Goal: Use online tool/utility

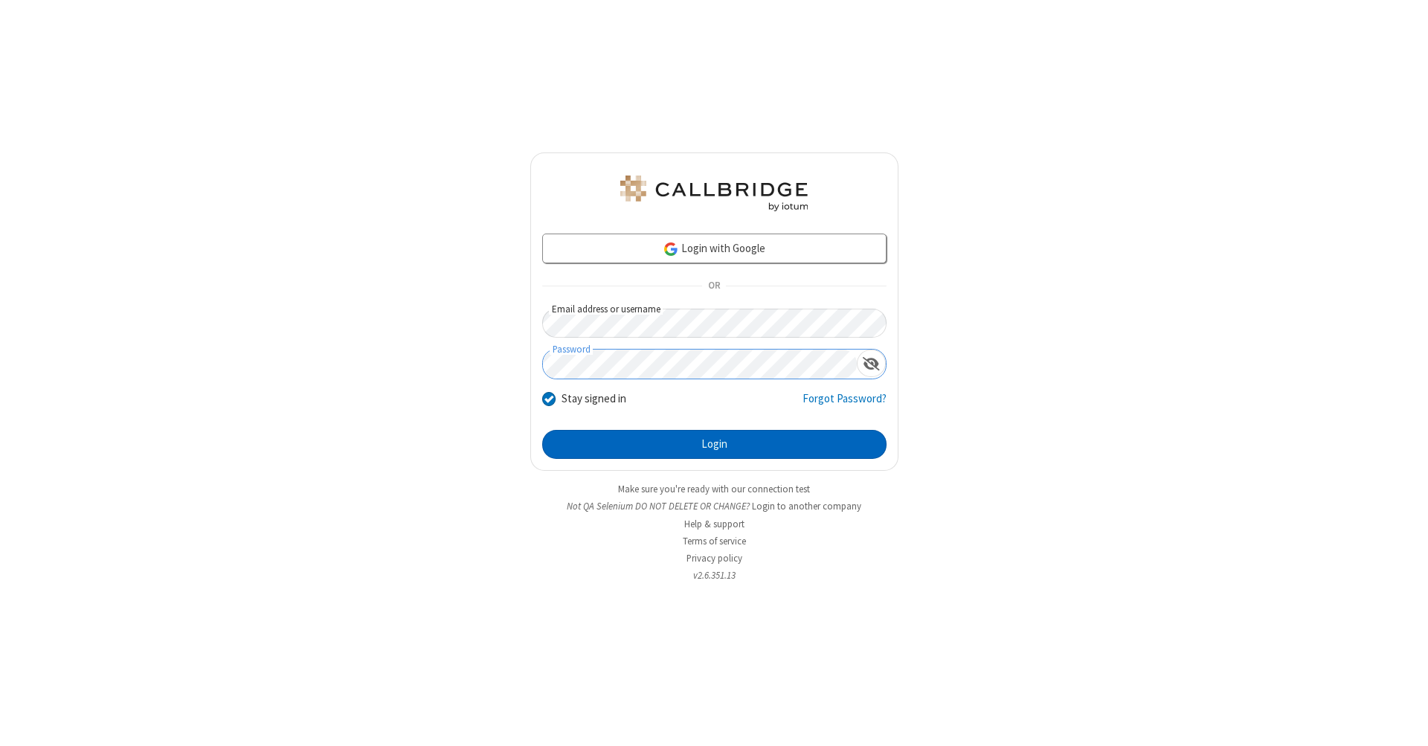
click at [714, 445] on button "Login" at bounding box center [714, 445] width 344 height 30
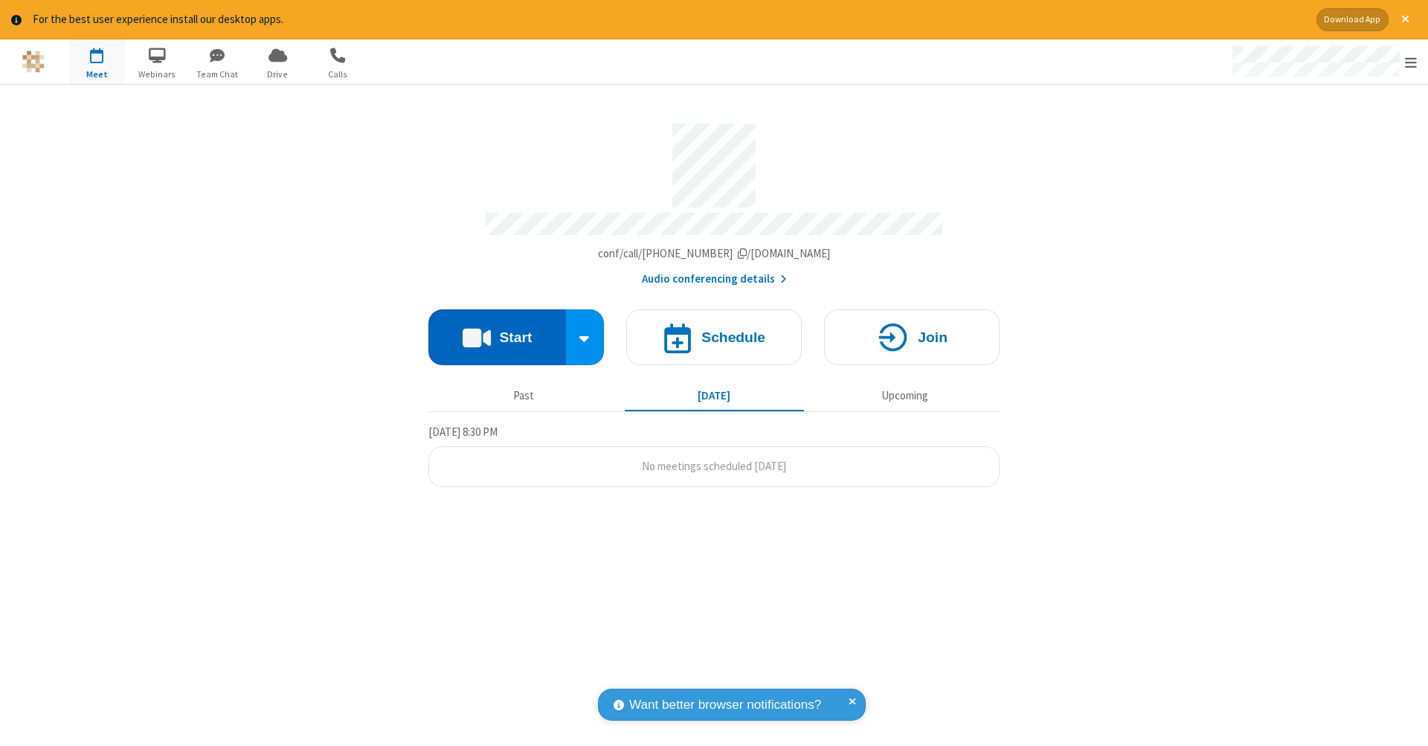
click at [497, 329] on button "Start" at bounding box center [497, 337] width 138 height 56
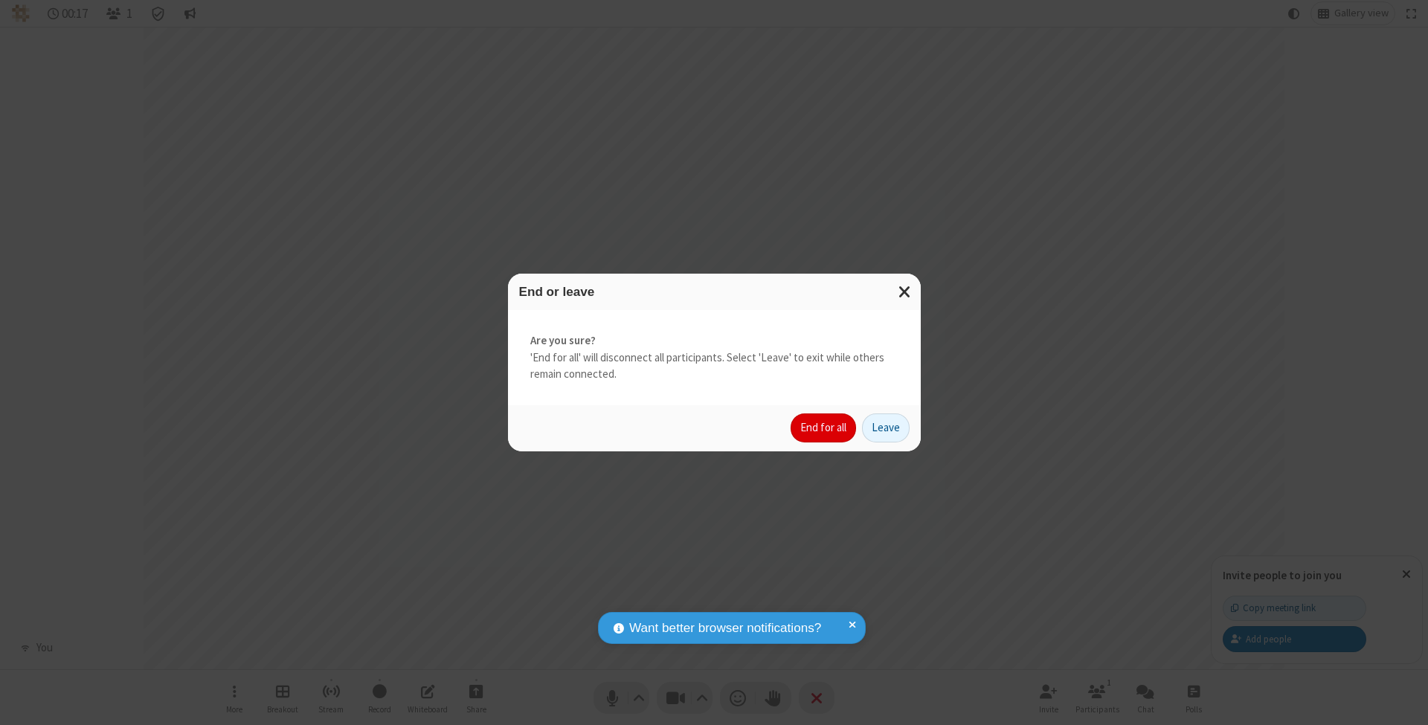
click at [824, 427] on button "End for all" at bounding box center [822, 428] width 65 height 30
